Goal: Task Accomplishment & Management: Use online tool/utility

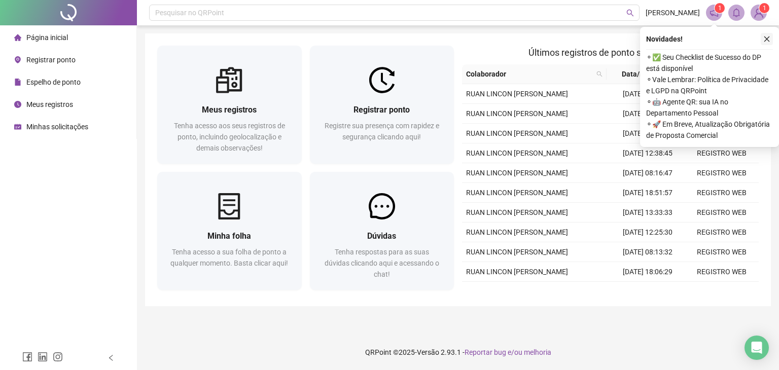
click at [770, 35] on button "button" at bounding box center [767, 39] width 12 height 12
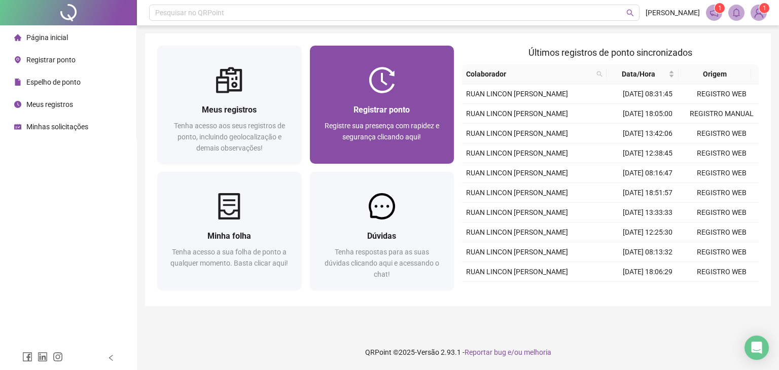
click at [383, 120] on div "Registrar ponto Registre sua presença com rapidez e segurança clicando aqui!" at bounding box center [382, 129] width 120 height 50
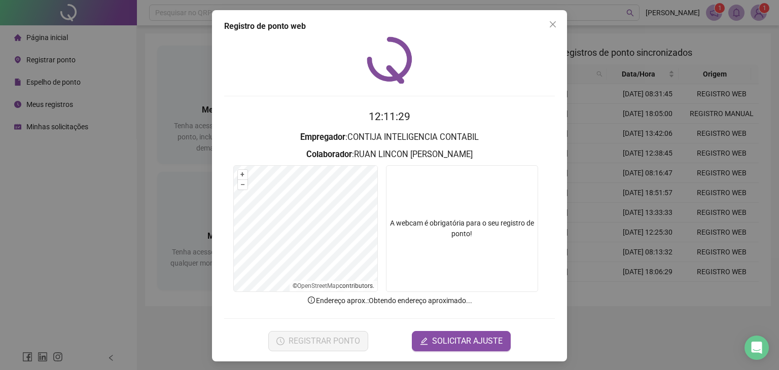
scroll to position [3, 0]
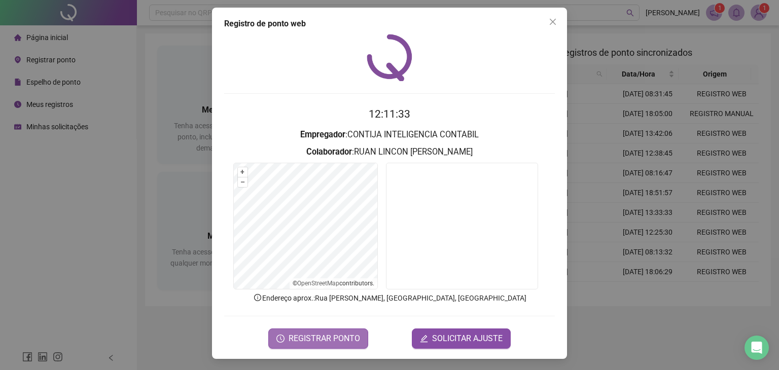
click at [346, 329] on button "REGISTRAR PONTO" at bounding box center [318, 339] width 100 height 20
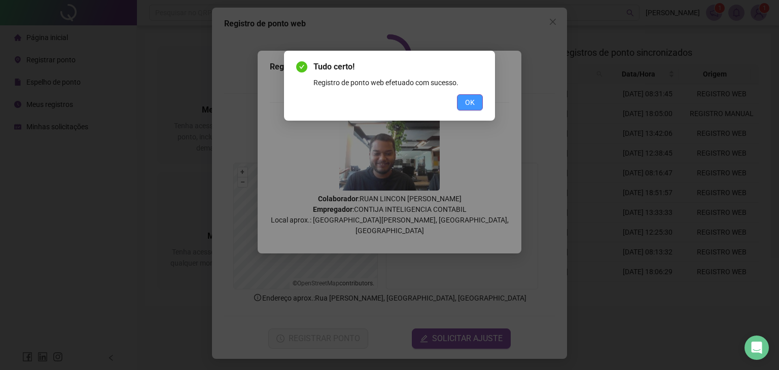
click at [467, 102] on span "OK" at bounding box center [470, 102] width 10 height 11
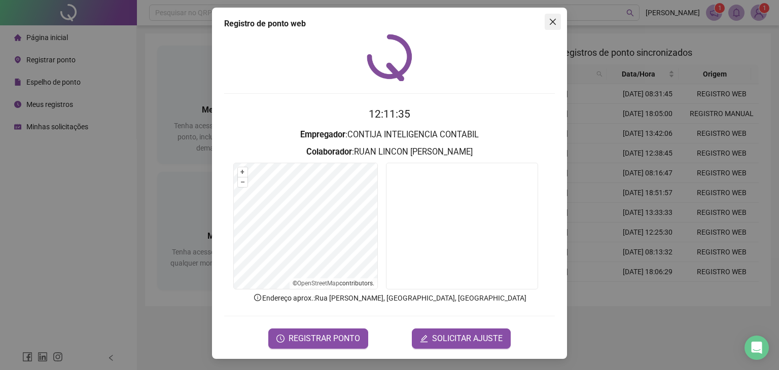
click at [549, 16] on button "Close" at bounding box center [553, 22] width 16 height 16
